Goal: Task Accomplishment & Management: Use online tool/utility

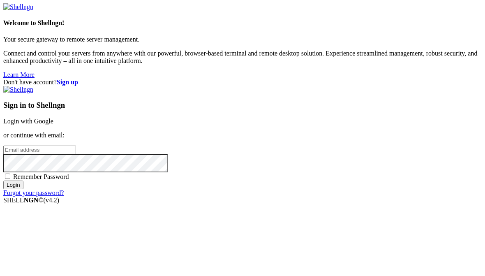
click at [53, 117] on link "Login with Google" at bounding box center [28, 120] width 50 height 7
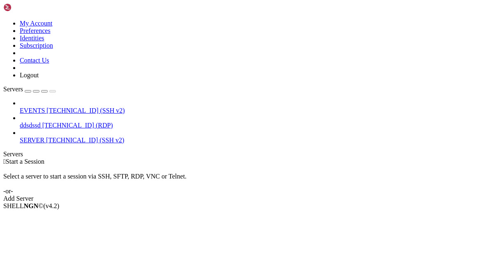
click at [32, 136] on span "SERVER" at bounding box center [32, 139] width 25 height 7
click at [101, 136] on span "[TECHNICAL_ID] (SSH v2)" at bounding box center [85, 139] width 78 height 7
click at [44, 136] on span "SERVER" at bounding box center [32, 139] width 25 height 7
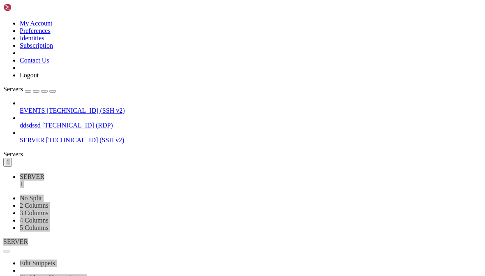
scroll to position [47, 0]
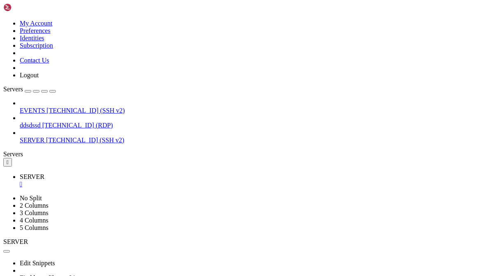
scroll to position [2165, 0]
click at [9, 159] on div "" at bounding box center [8, 162] width 2 height 6
click at [53, 91] on div "button" at bounding box center [53, 91] width 0 height 0
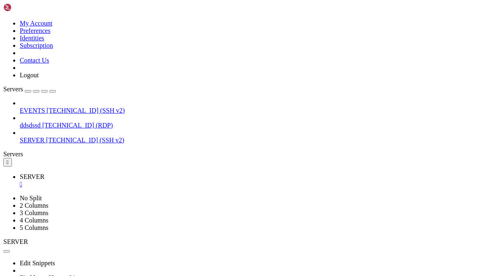
scroll to position [2201, 0]
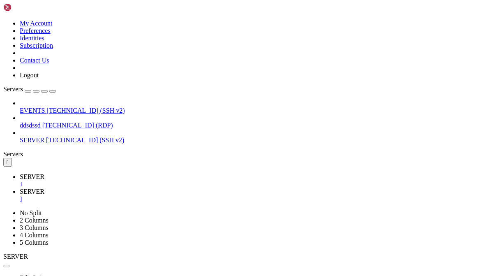
scroll to position [2294, 0]
type input "/etc/nginx"
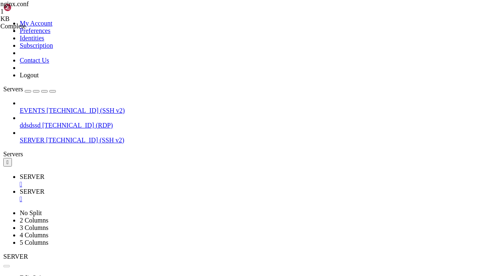
scroll to position [0, 0]
click at [109, 195] on div "" at bounding box center [251, 198] width 462 height 7
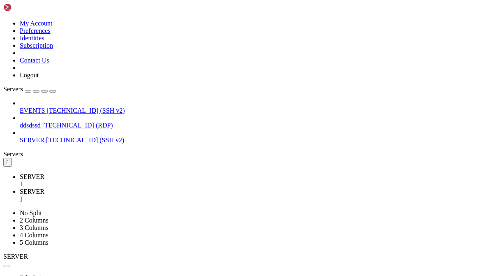
type input "/etc/nginx"
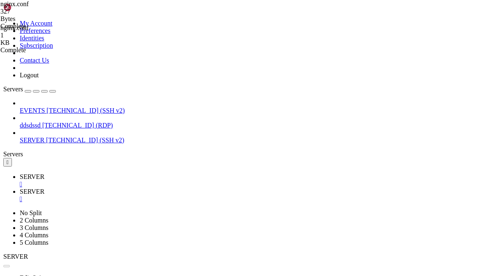
scroll to position [0, 0]
click at [32, 173] on span "SERVER" at bounding box center [32, 176] width 25 height 7
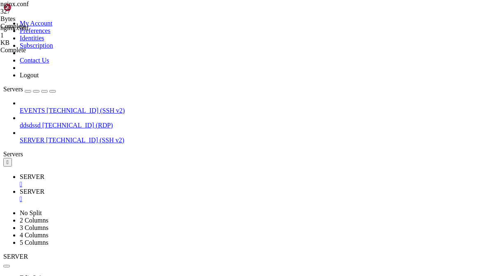
scroll to position [2780, 0]
drag, startPoint x: 191, startPoint y: 453, endPoint x: 60, endPoint y: 446, distance: 131.2
click at [87, 188] on link "SERVER " at bounding box center [251, 195] width 462 height 15
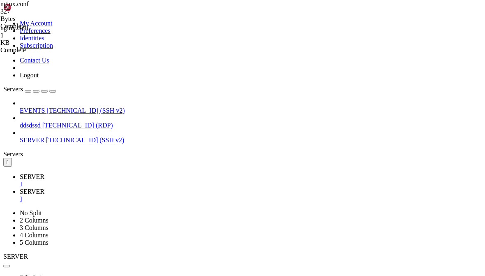
scroll to position [2780, 0]
click at [82, 188] on link "SERVER " at bounding box center [251, 195] width 462 height 15
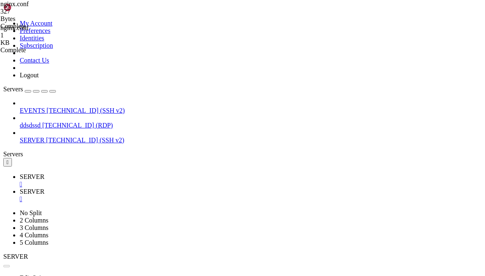
type textarea "abworker_processes auto; worker_rlimit_nofile 65536; events { worker_connection…"
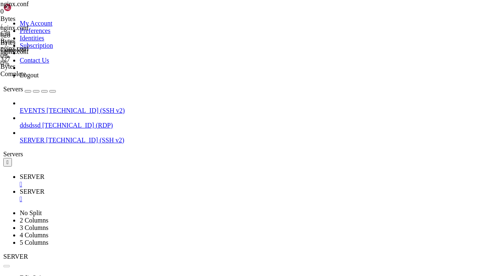
click at [36, 173] on span "SERVER" at bounding box center [32, 176] width 25 height 7
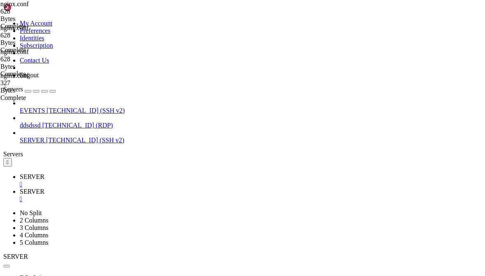
scroll to position [2827, 0]
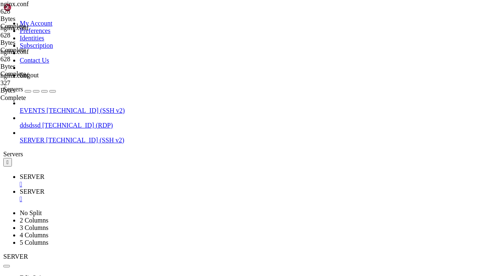
scroll to position [3084, 0]
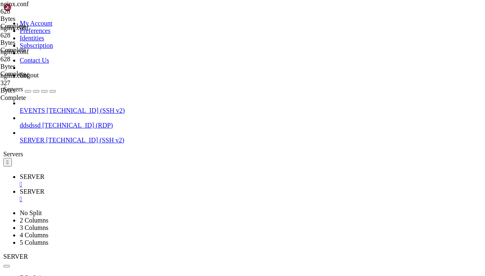
click at [79, 188] on link "SERVER " at bounding box center [251, 195] width 462 height 15
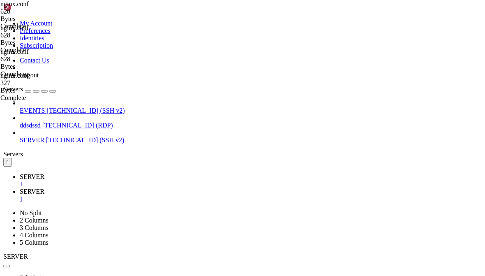
type textarea "abcde fg"
click at [40, 173] on span "SERVER" at bounding box center [32, 176] width 25 height 7
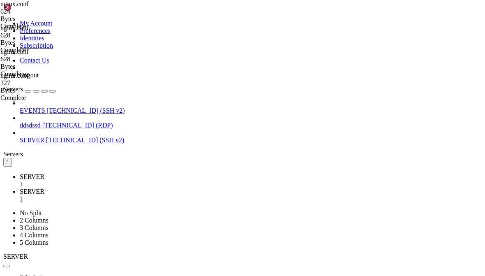
scroll to position [3114, 0]
click at [81, 188] on link "SERVER " at bounding box center [251, 195] width 462 height 15
click at [36, 173] on link "SERVER " at bounding box center [251, 180] width 462 height 15
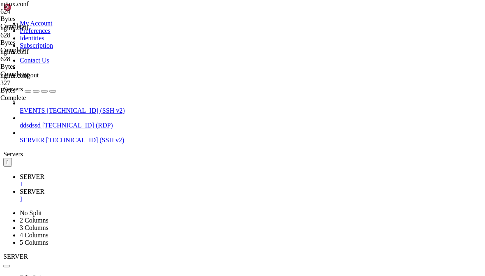
paste textarea "sudo chown -R www-data:www-data /var/www/hls"
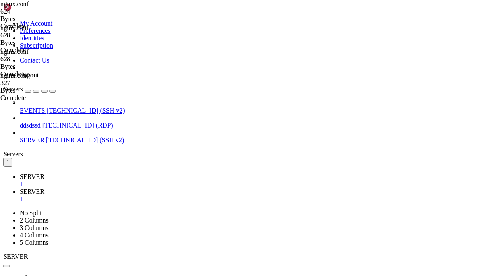
type textarea "sudo chown -R www-data:www-data /var/www/hls"
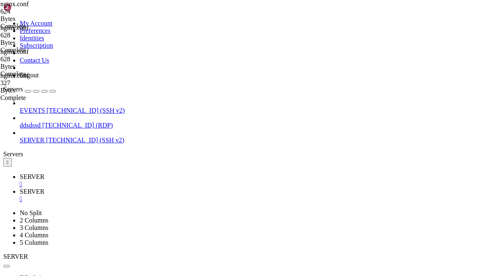
scroll to position [4120, 0]
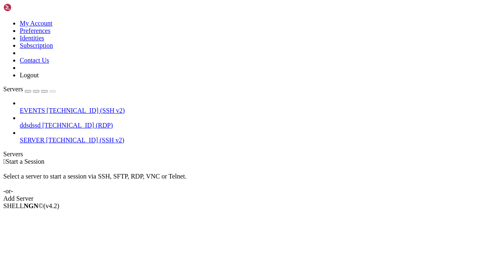
click at [44, 136] on span "SERVER" at bounding box center [32, 139] width 25 height 7
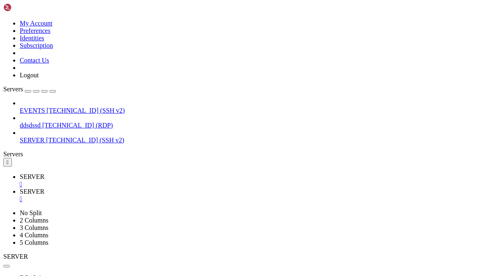
type input "/var/www/hls"
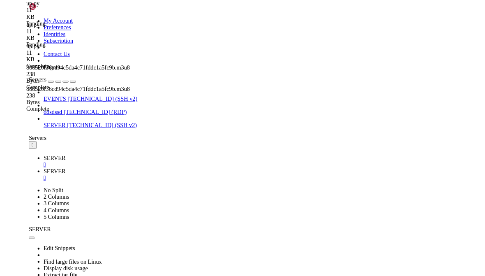
scroll to position [46, 0]
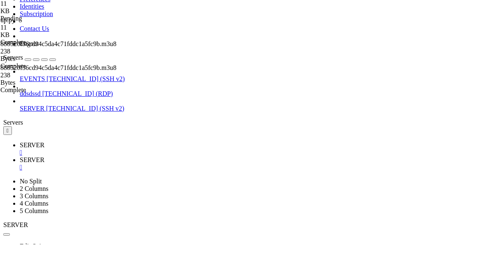
scroll to position [7, 11]
type textarea "abcde fg"
type input ".ts"
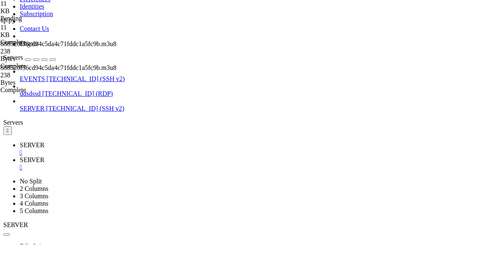
scroll to position [7, 14]
type textarea "abcde fg"
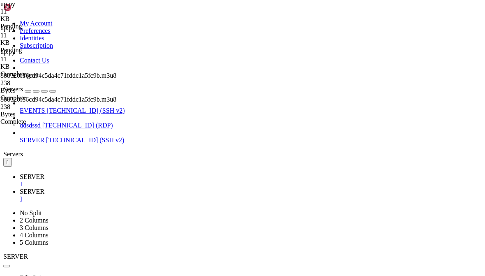
click at [35, 173] on link "SERVER " at bounding box center [251, 180] width 462 height 15
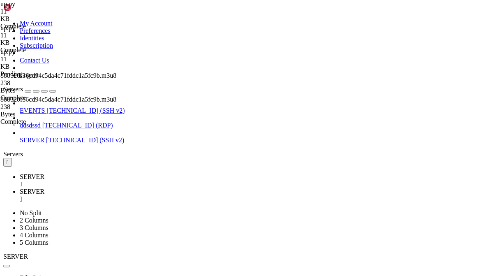
scroll to position [304, 0]
click at [20, 188] on icon at bounding box center [20, 191] width 0 height 7
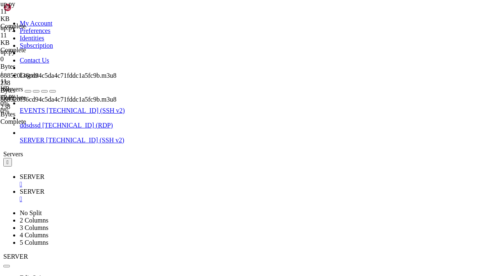
type input "/e"
type textarea "abtc/cde fg"
type input "/var/www/hls"
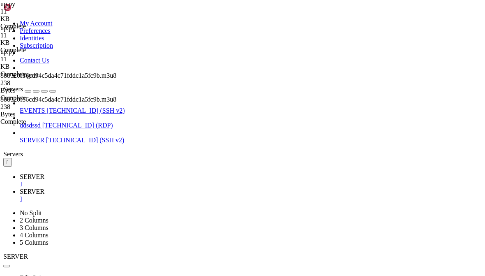
scroll to position [0, 0]
type textarea "abtc/cde fg"
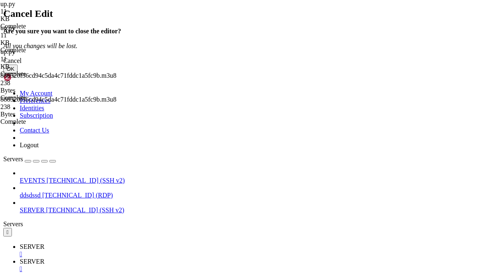
click at [18, 73] on button "OK" at bounding box center [10, 68] width 14 height 9
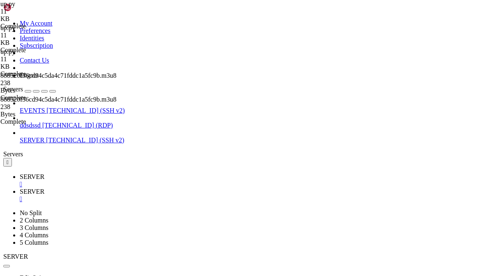
type input "/etc/nginx"
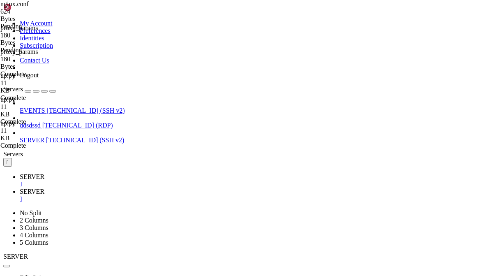
type textarea "abcde fg"
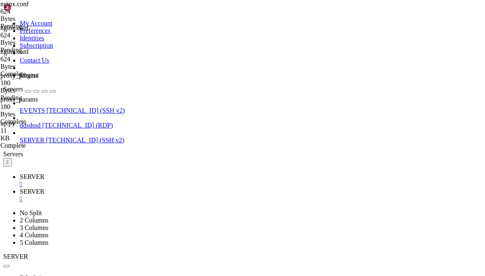
click at [30, 173] on link "SERVER " at bounding box center [251, 180] width 462 height 15
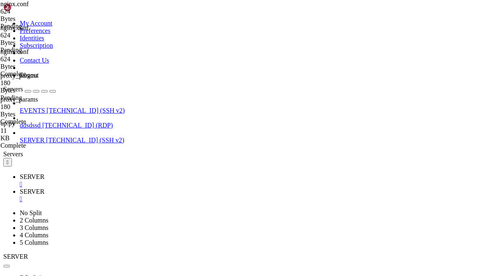
scroll to position [1609, 0]
click at [79, 188] on link "SERVER " at bounding box center [251, 195] width 462 height 15
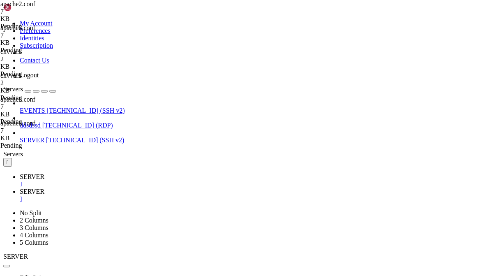
type input "/etc/apache2/sites-available"
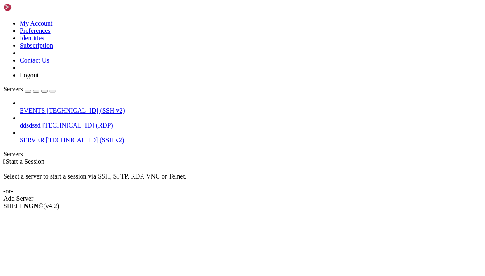
click at [43, 136] on link "SERVER [TECHNICAL_ID] (SSH v2)" at bounding box center [251, 139] width 462 height 7
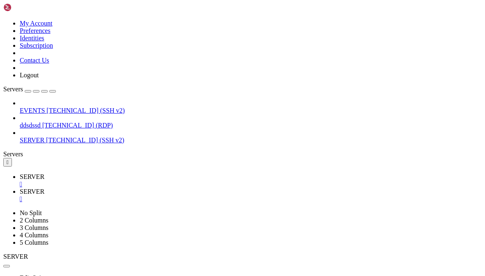
scroll to position [23, 0]
type input "/etc/apache2/sites-available"
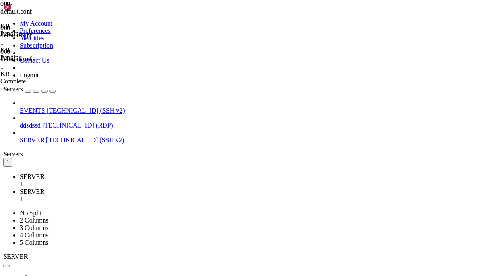
type textarea "abcde fg"
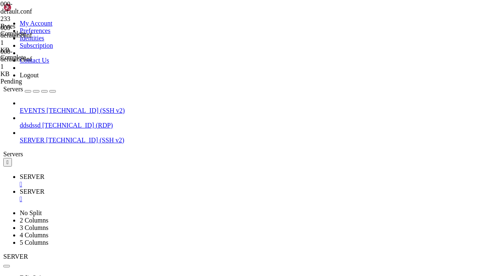
click at [43, 173] on span "SERVER" at bounding box center [32, 176] width 25 height 7
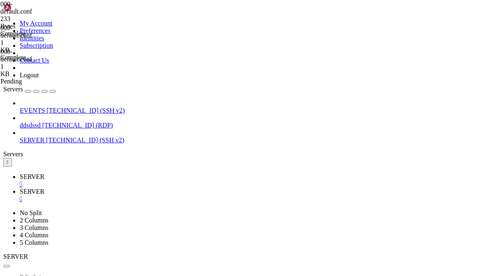
drag, startPoint x: 115, startPoint y: 458, endPoint x: 29, endPoint y: 451, distance: 85.7
click at [79, 188] on link "SERVER " at bounding box center [251, 195] width 462 height 15
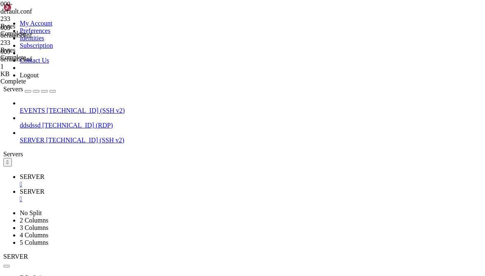
click at [43, 173] on span "SERVER" at bounding box center [32, 176] width 25 height 7
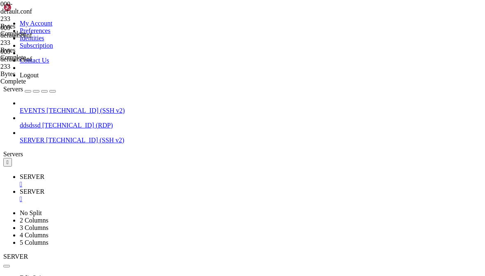
drag, startPoint x: 116, startPoint y: 456, endPoint x: 14, endPoint y: 455, distance: 102.3
drag, startPoint x: 23, startPoint y: 456, endPoint x: 69, endPoint y: 455, distance: 46.4
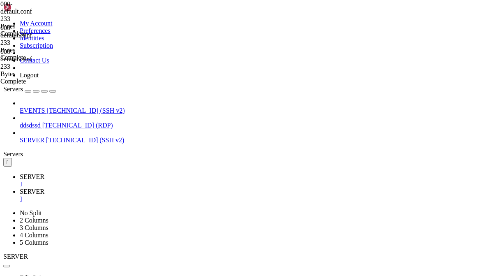
click at [81, 188] on link "SERVER " at bounding box center [251, 195] width 462 height 15
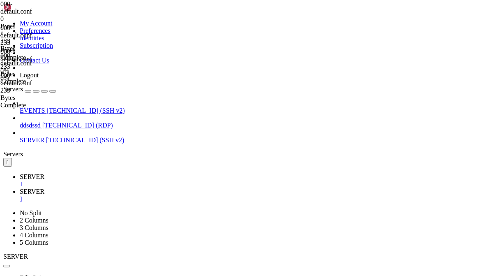
type textarea "ab <VirtualHost *:8080> DocumentRoot "/var/www/hls" <Directory "/var/www/hls"> …"
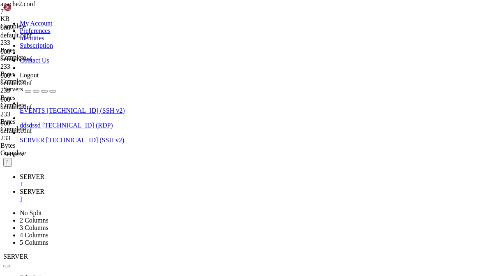
type input "/etc/apache2/sites-enabled"
click at [40, 173] on span "SERVER" at bounding box center [32, 176] width 25 height 7
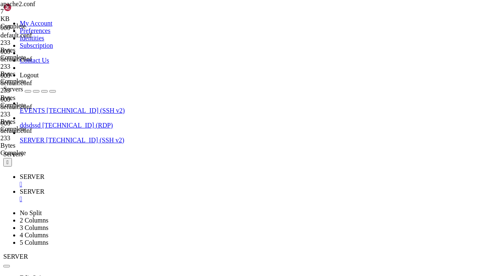
click at [81, 188] on link "SERVER " at bounding box center [251, 195] width 462 height 15
click at [38, 173] on span "SERVER" at bounding box center [32, 176] width 25 height 7
click at [83, 188] on link "SERVER " at bounding box center [251, 195] width 462 height 15
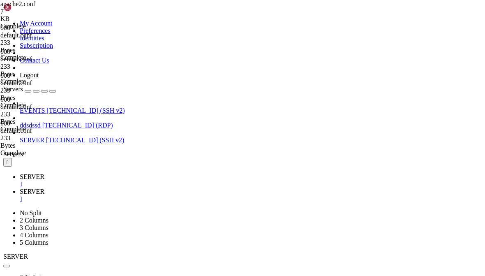
click at [44, 173] on span "SERVER" at bounding box center [32, 176] width 25 height 7
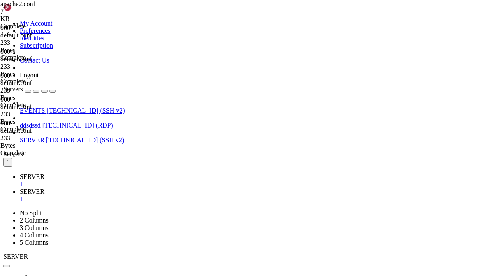
scroll to position [849, 0]
click at [44, 188] on span "SERVER" at bounding box center [32, 191] width 25 height 7
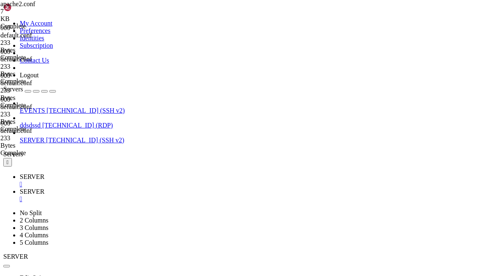
type input "/etc/apache2"
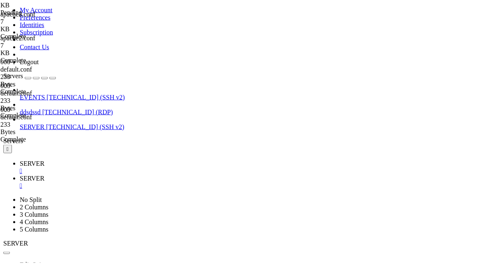
scroll to position [620, 0]
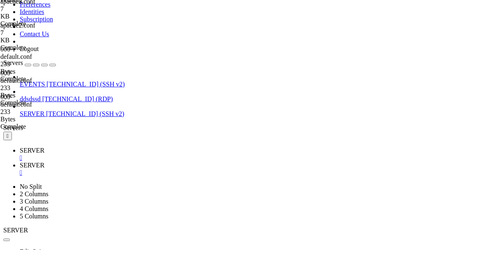
type input "*"
type input "80"
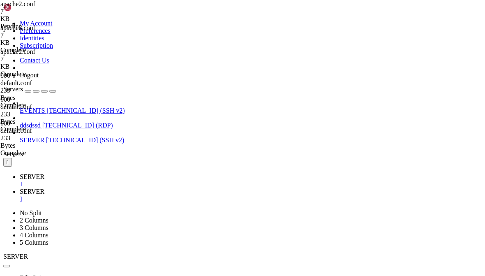
scroll to position [770, 0]
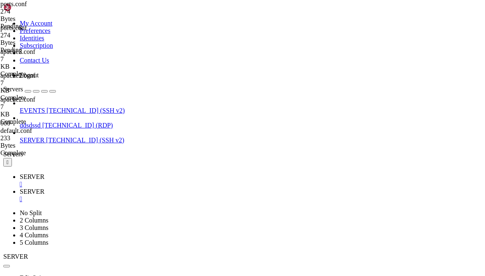
type textarea "ab6643cde fg"
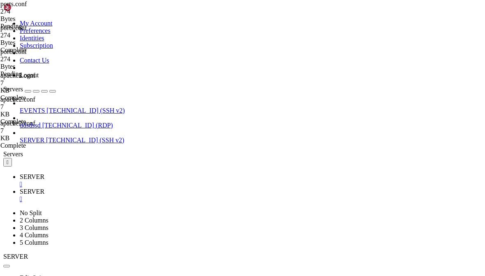
click at [34, 173] on span "SERVER" at bounding box center [32, 176] width 25 height 7
drag, startPoint x: 122, startPoint y: 381, endPoint x: 113, endPoint y: 375, distance: 11.6
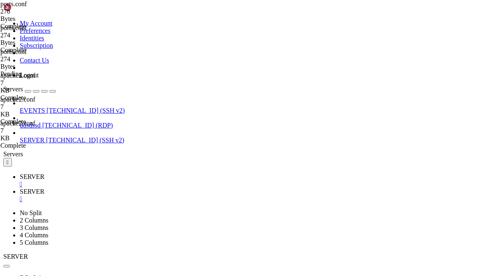
click at [77, 188] on link "SERVER " at bounding box center [251, 195] width 462 height 15
click at [32, 173] on span "SERVER" at bounding box center [32, 176] width 25 height 7
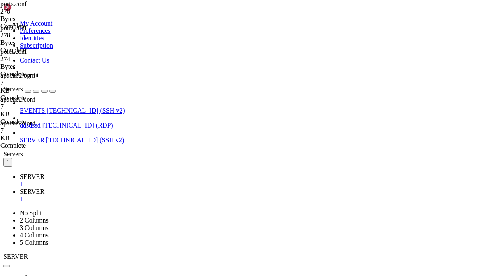
scroll to position [1338, 0]
